Goal: Check status: Check status

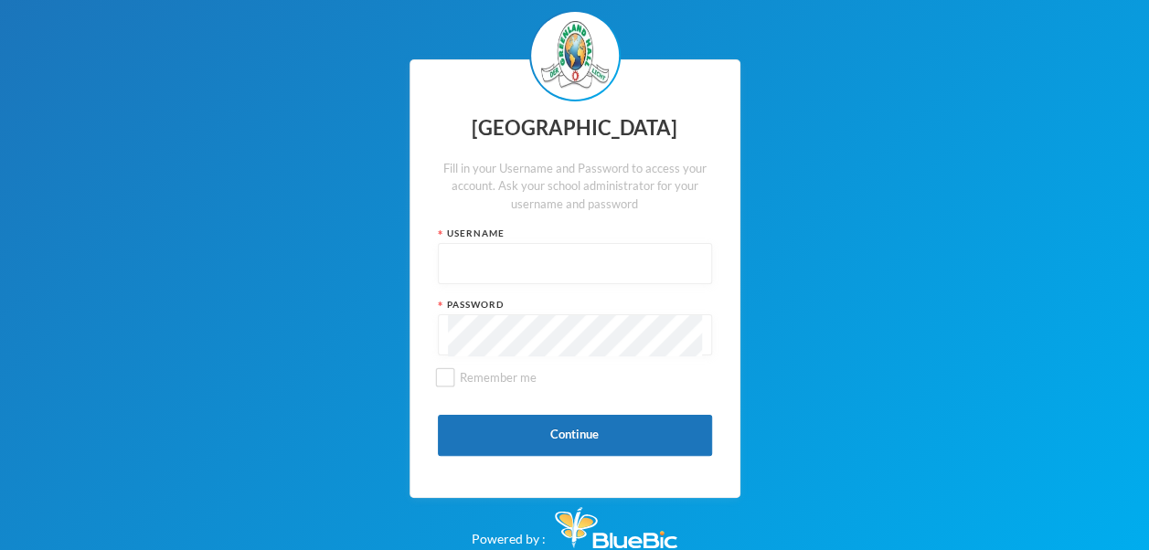
click at [438, 255] on div at bounding box center [575, 263] width 274 height 41
click at [448, 261] on input "text" at bounding box center [575, 264] width 254 height 41
type input "glh25c10"
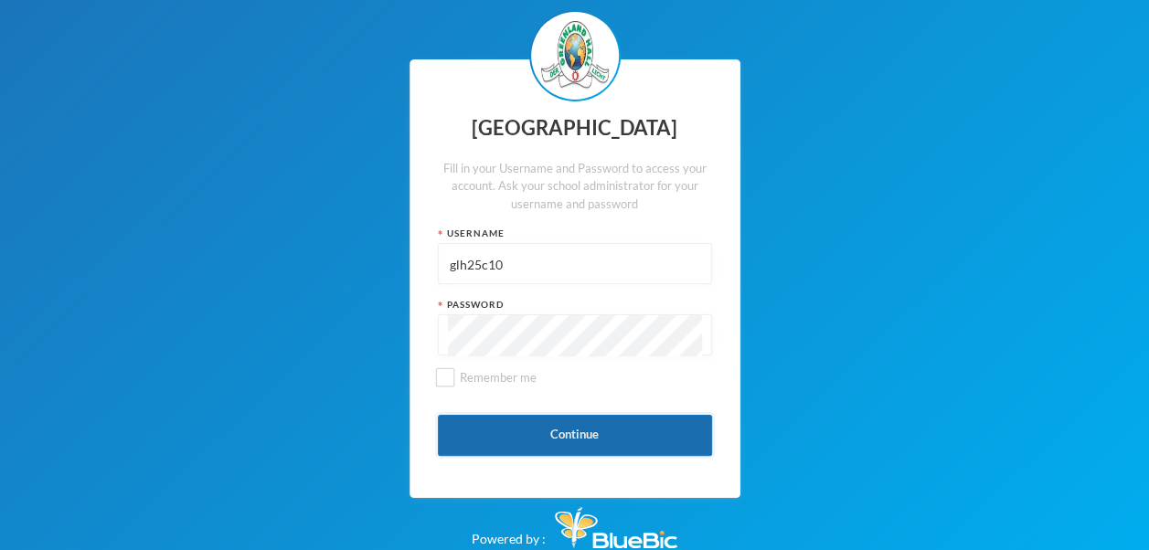
click at [581, 431] on button "Continue" at bounding box center [575, 435] width 274 height 41
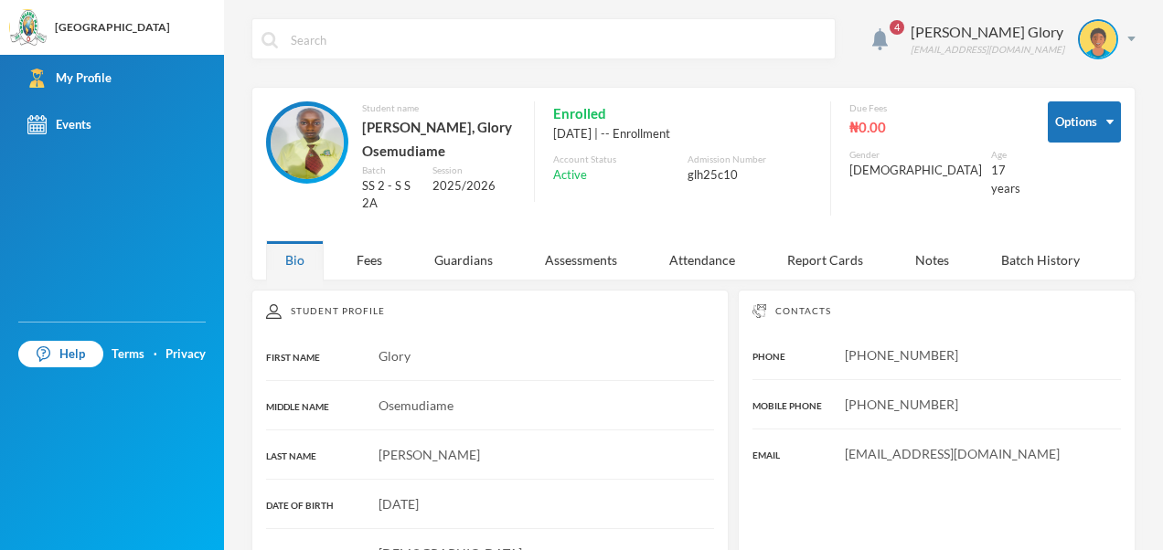
click at [911, 19] on span "4" at bounding box center [896, 27] width 29 height 29
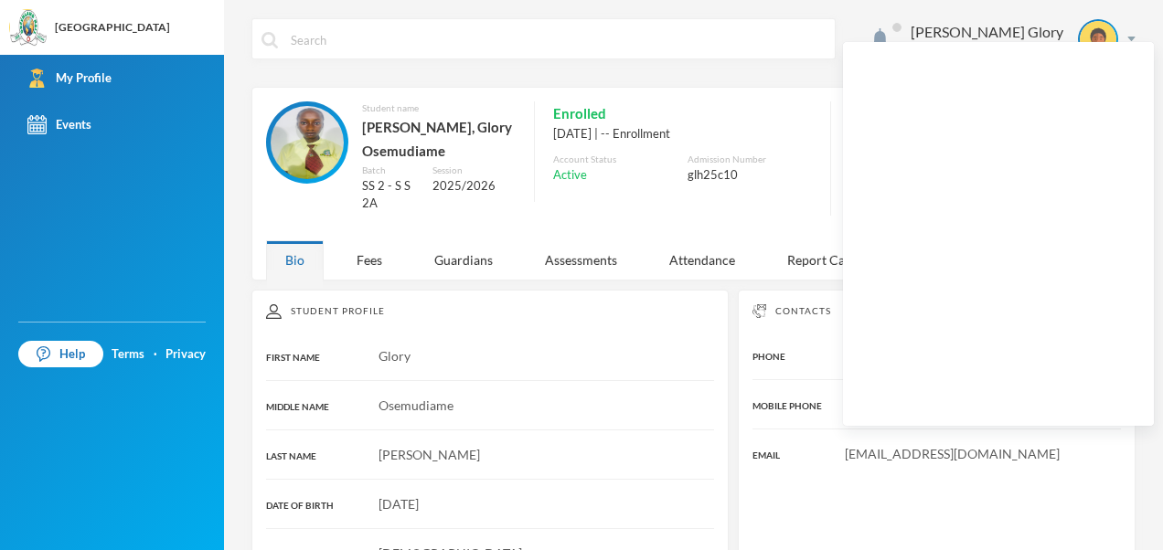
click at [894, 18] on div "[PERSON_NAME] Glory [EMAIL_ADDRESS][DOMAIN_NAME]" at bounding box center [999, 38] width 272 height 41
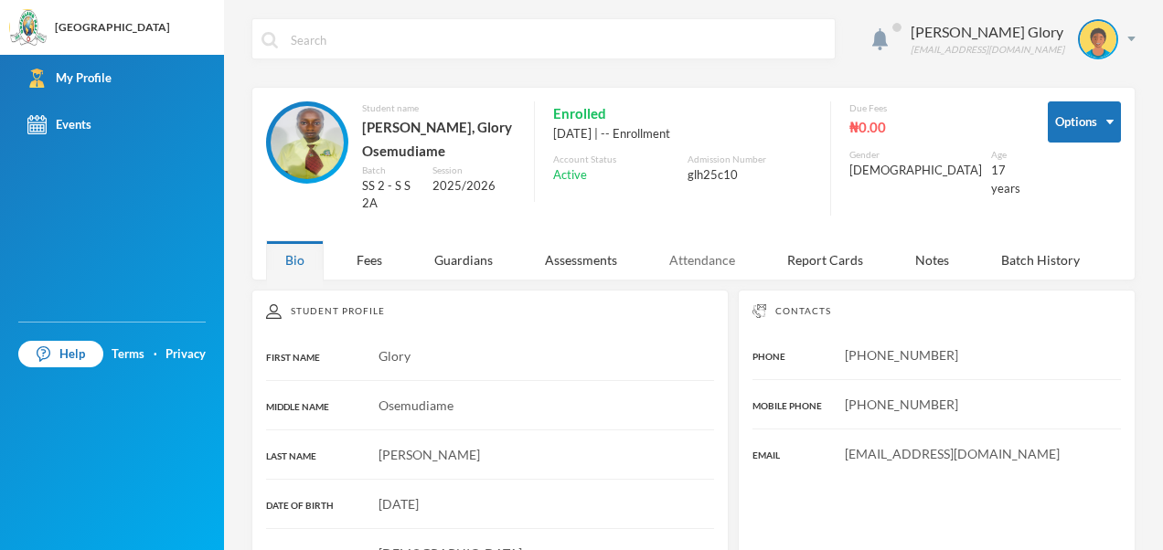
click at [680, 240] on div "Attendance" at bounding box center [702, 259] width 104 height 39
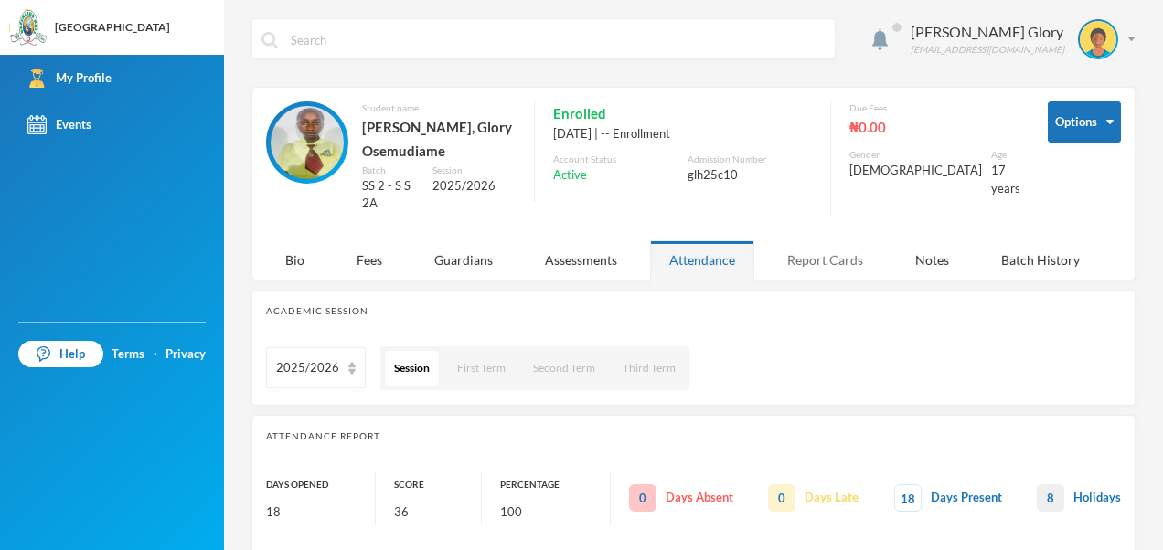
click at [782, 240] on div "Report Cards" at bounding box center [825, 259] width 114 height 39
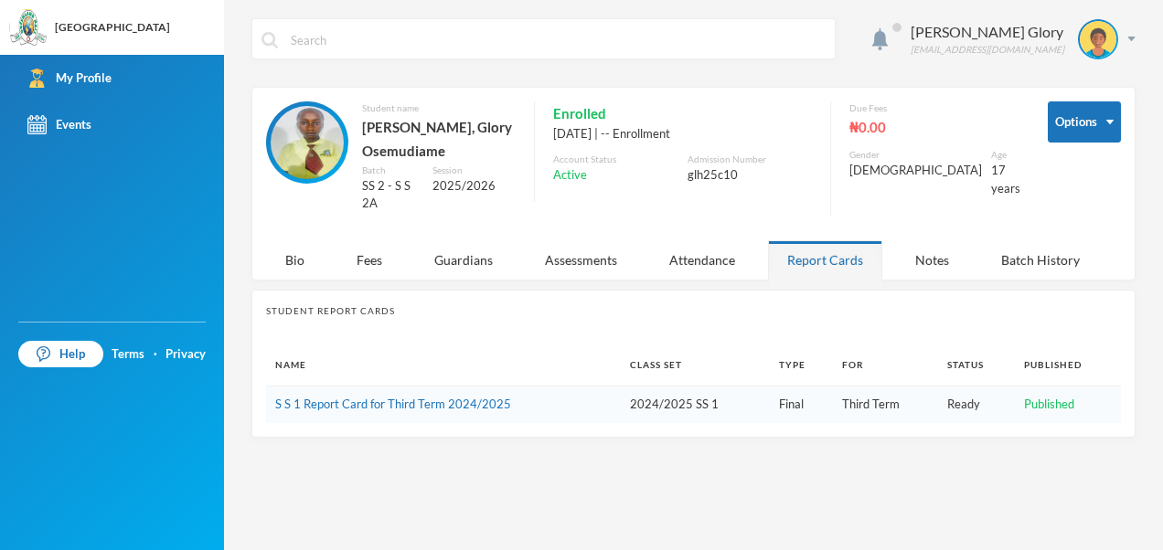
click at [788, 387] on td "Final" at bounding box center [801, 405] width 62 height 37
click at [859, 387] on td "Third Term" at bounding box center [886, 405] width 106 height 37
click at [1051, 397] on span "Published" at bounding box center [1049, 404] width 50 height 15
click at [963, 387] on td "Ready" at bounding box center [976, 405] width 77 height 37
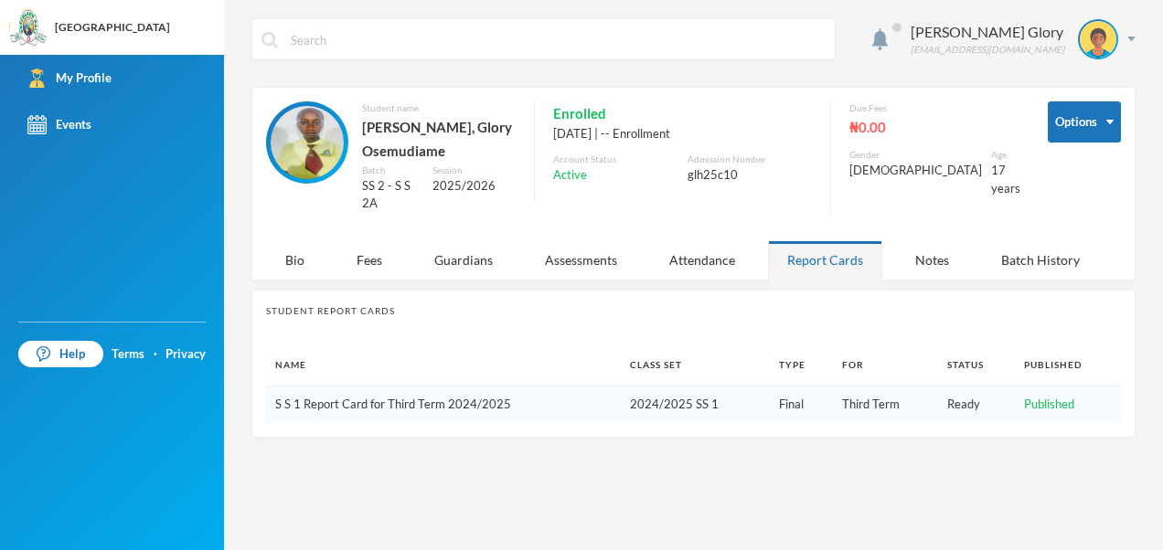
click at [293, 397] on link "S S 1 Report Card for Third Term 2024/2025" at bounding box center [393, 404] width 236 height 15
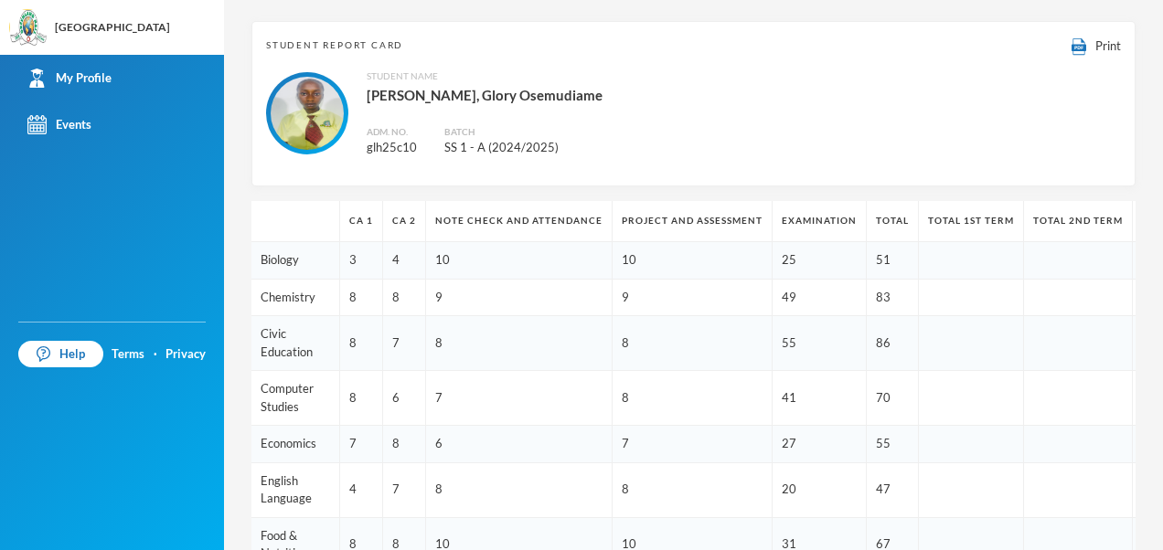
scroll to position [110, 0]
